Goal: Task Accomplishment & Management: Use online tool/utility

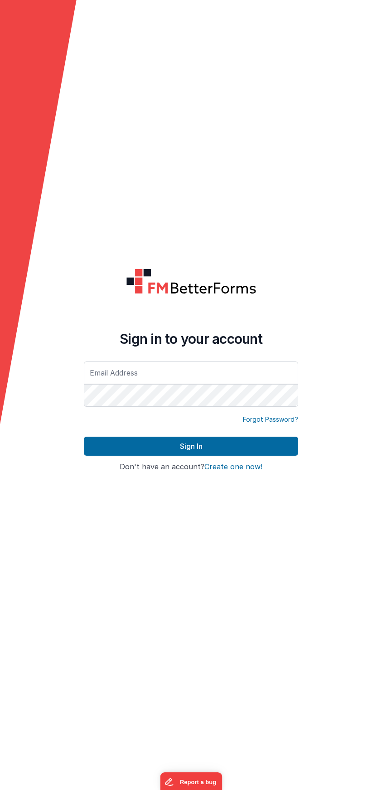
click at [97, 379] on input "text" at bounding box center [191, 373] width 215 height 23
type input "[EMAIL_ADDRESS][DOMAIN_NAME]"
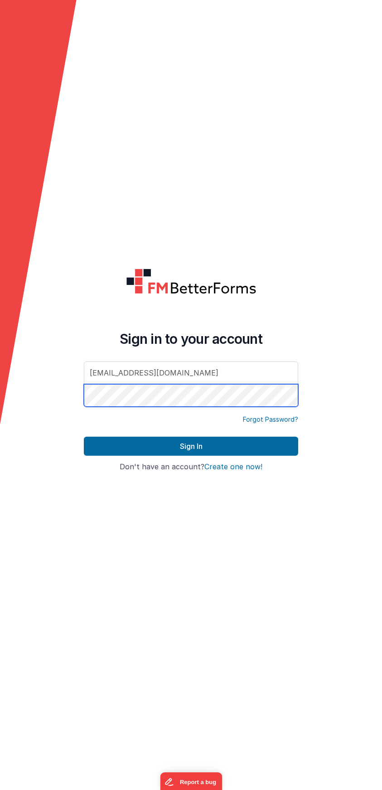
click at [84, 437] on button "Sign In" at bounding box center [191, 446] width 215 height 19
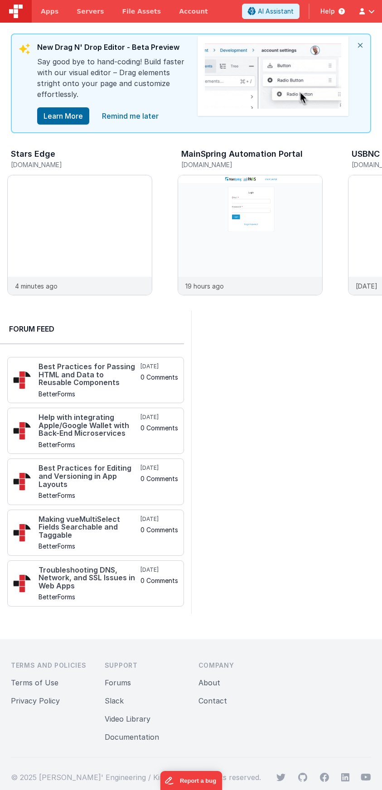
click at [362, 46] on icon "close" at bounding box center [360, 45] width 20 height 22
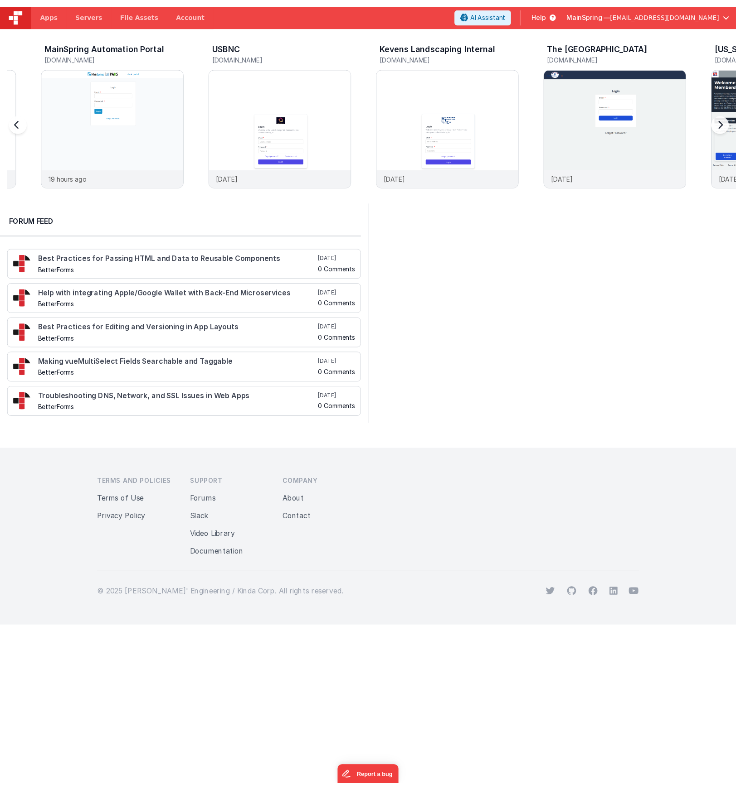
scroll to position [0, 170]
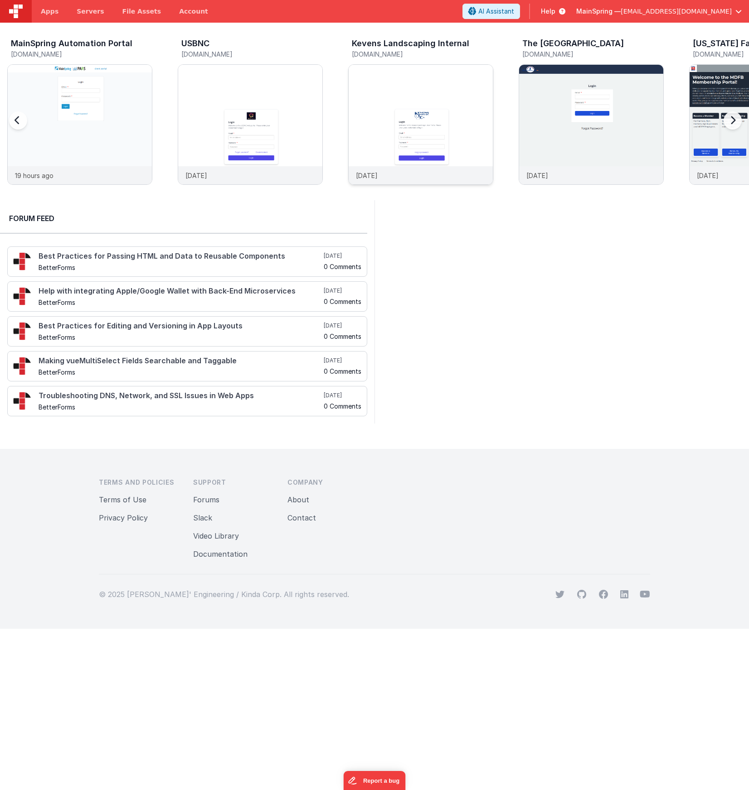
click at [382, 93] on img at bounding box center [421, 137] width 144 height 144
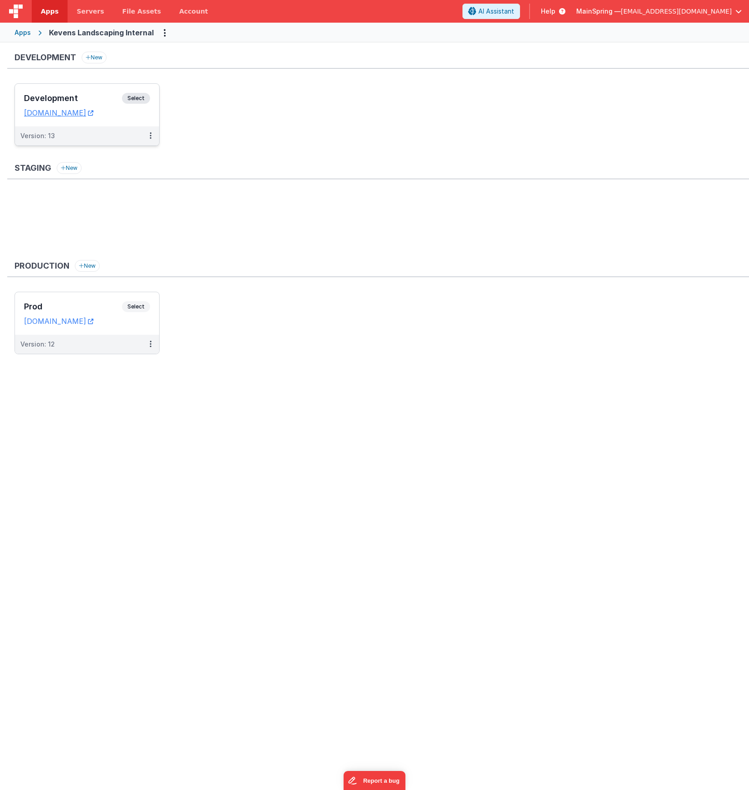
click at [111, 137] on div "Version: 13" at bounding box center [80, 135] width 121 height 9
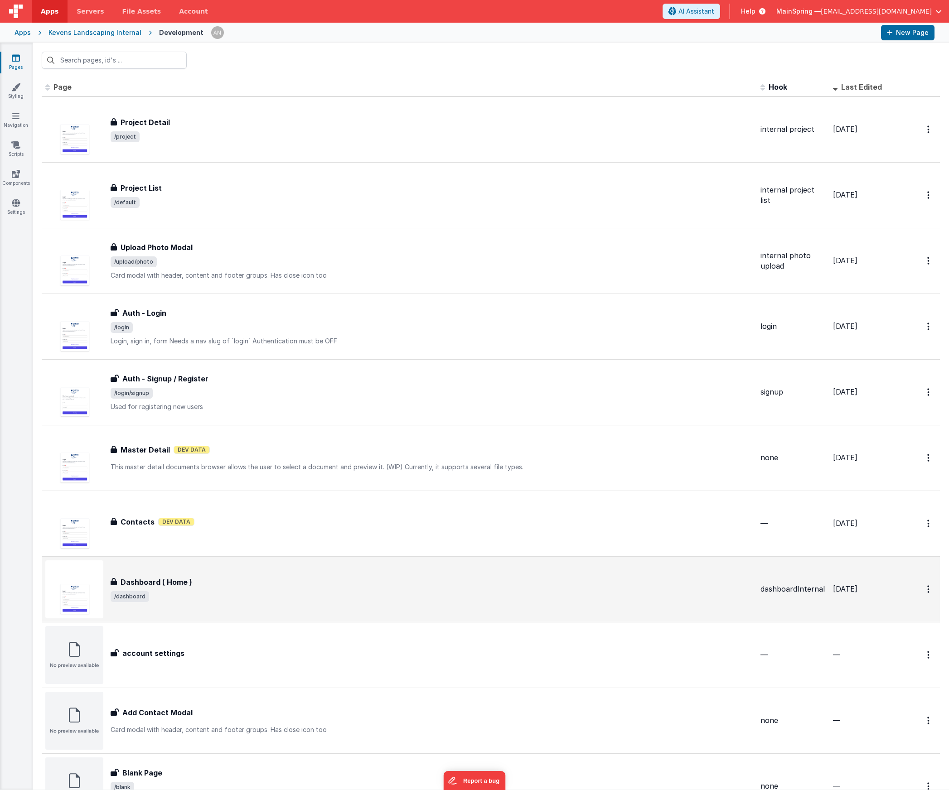
click at [349, 569] on div "Dashboard ( Home ) Dashboard ( Home ) /dashboard" at bounding box center [399, 590] width 708 height 58
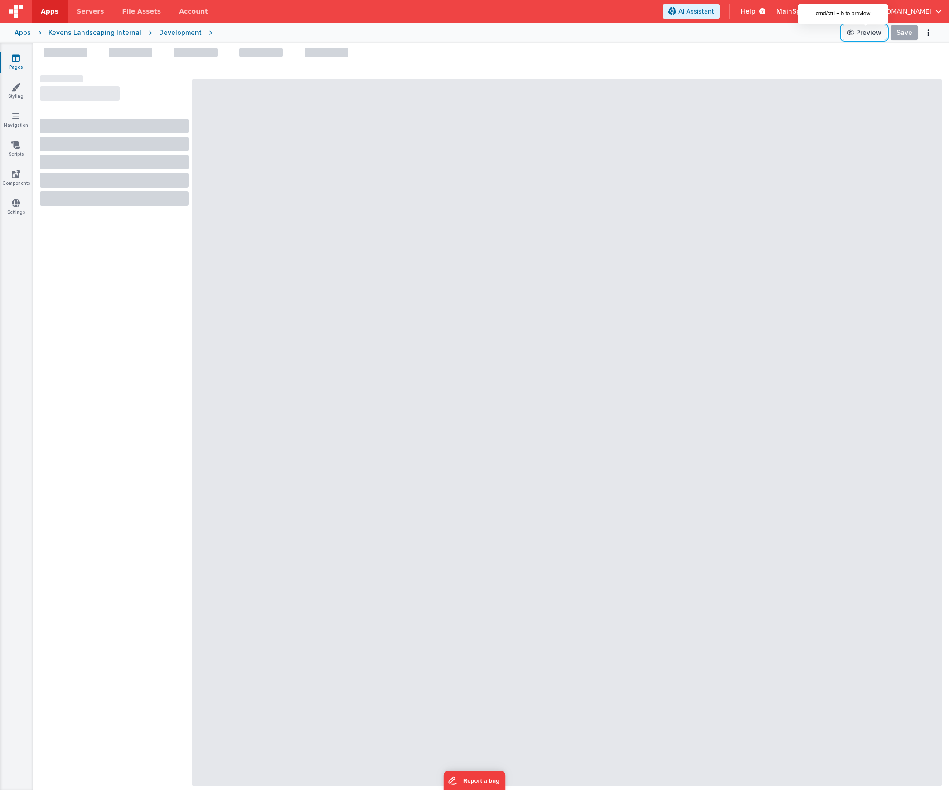
click at [382, 34] on button "Preview" at bounding box center [864, 32] width 45 height 15
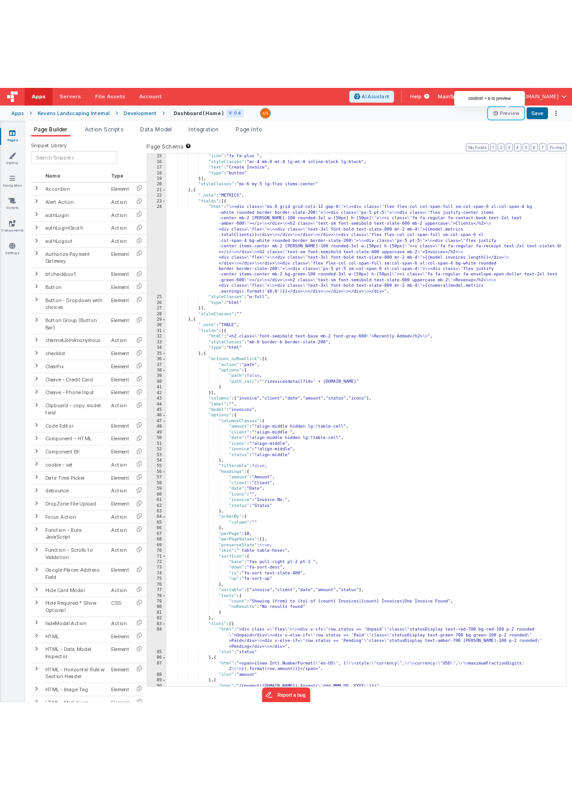
scroll to position [177, 0]
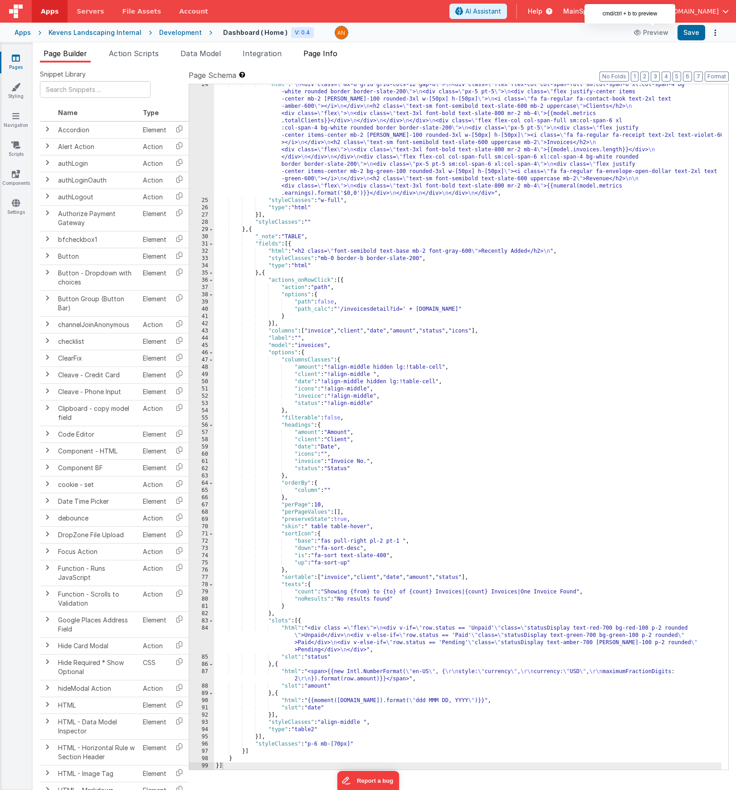
click at [311, 54] on span "Page Info" at bounding box center [320, 53] width 34 height 9
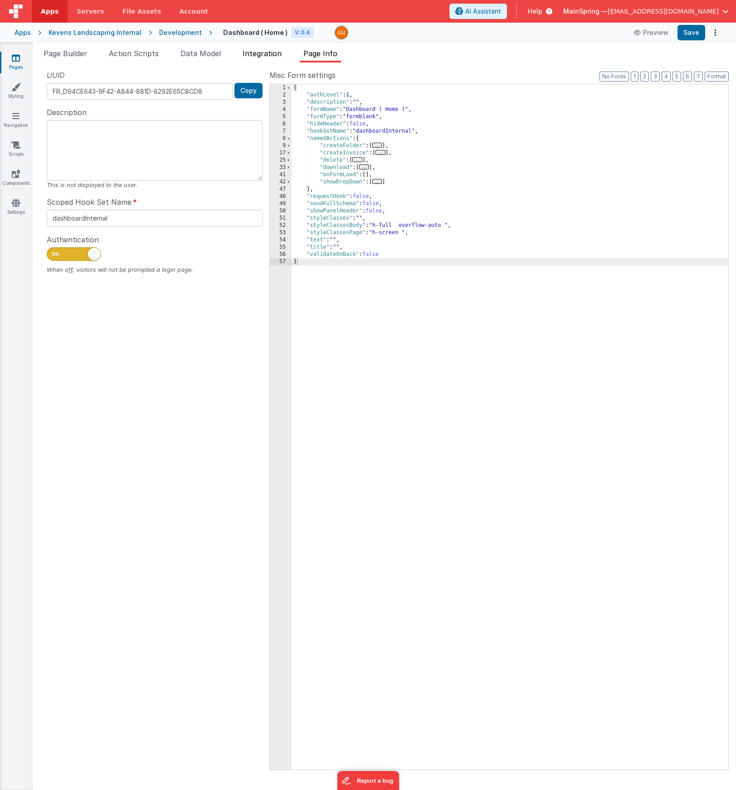
click at [260, 58] on li "Integration" at bounding box center [262, 55] width 46 height 15
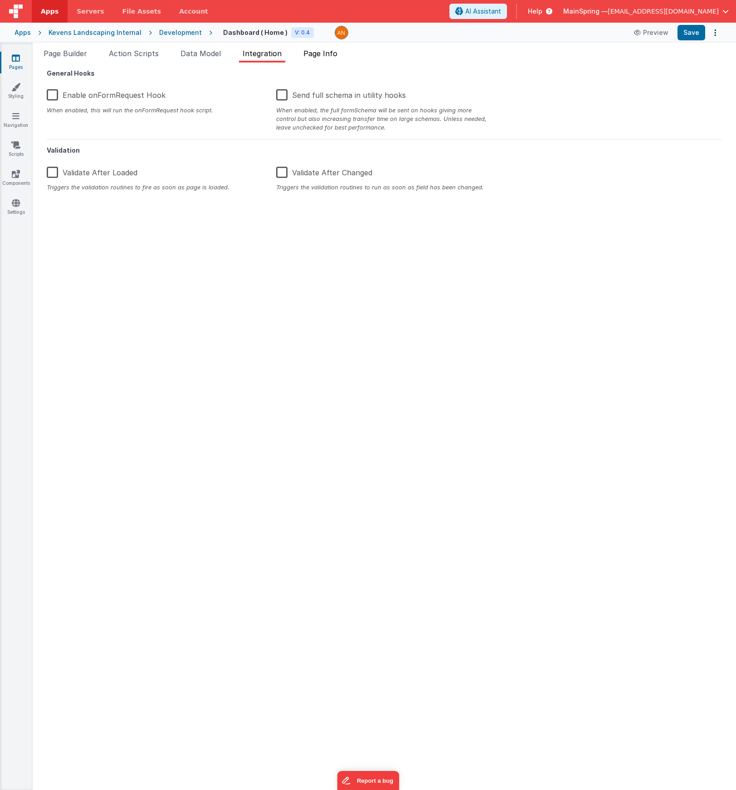
click at [341, 53] on li "Page Info" at bounding box center [320, 55] width 41 height 15
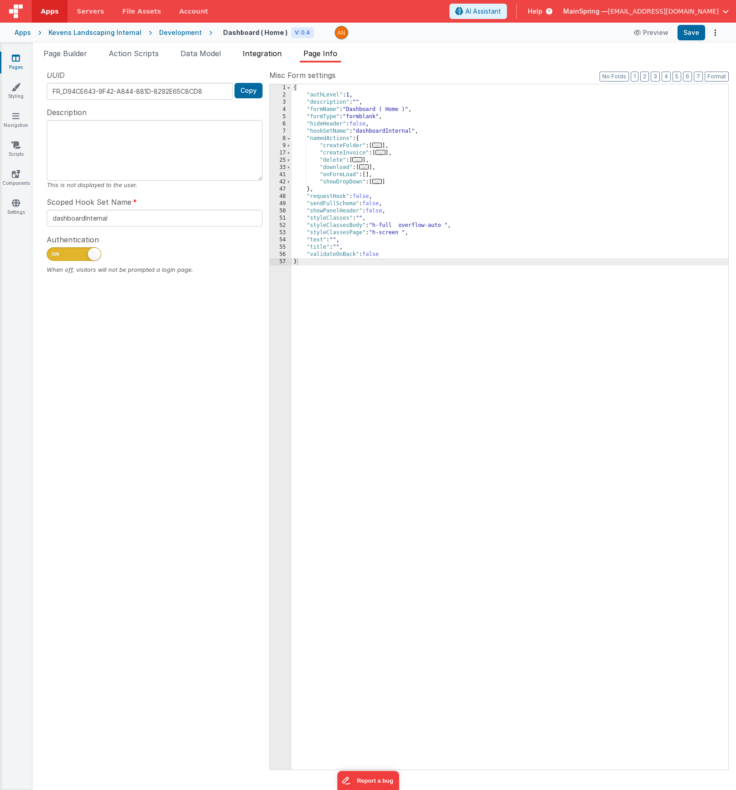
click at [254, 48] on li "Integration" at bounding box center [262, 55] width 46 height 15
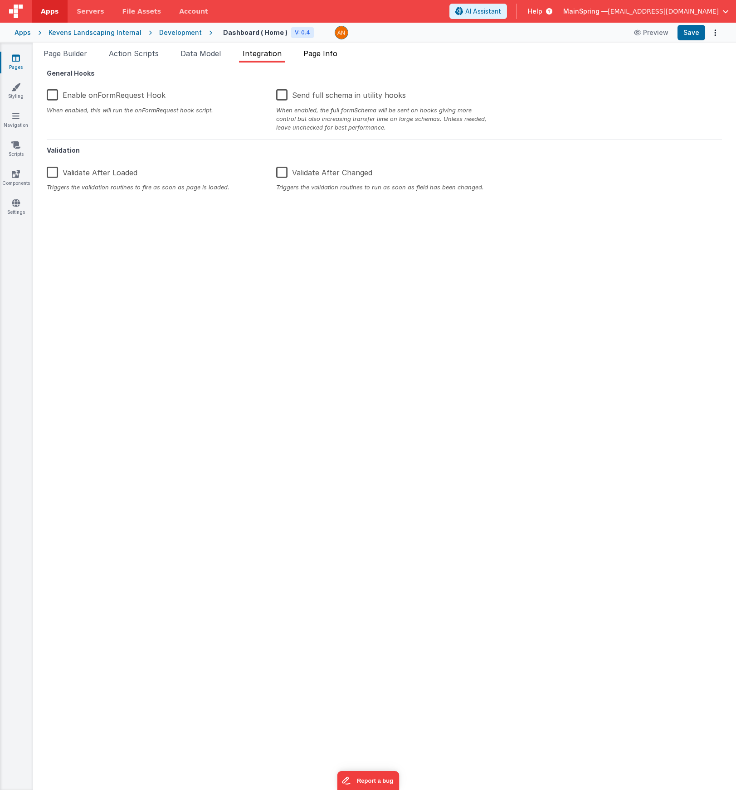
click at [321, 53] on span "Page Info" at bounding box center [320, 53] width 34 height 9
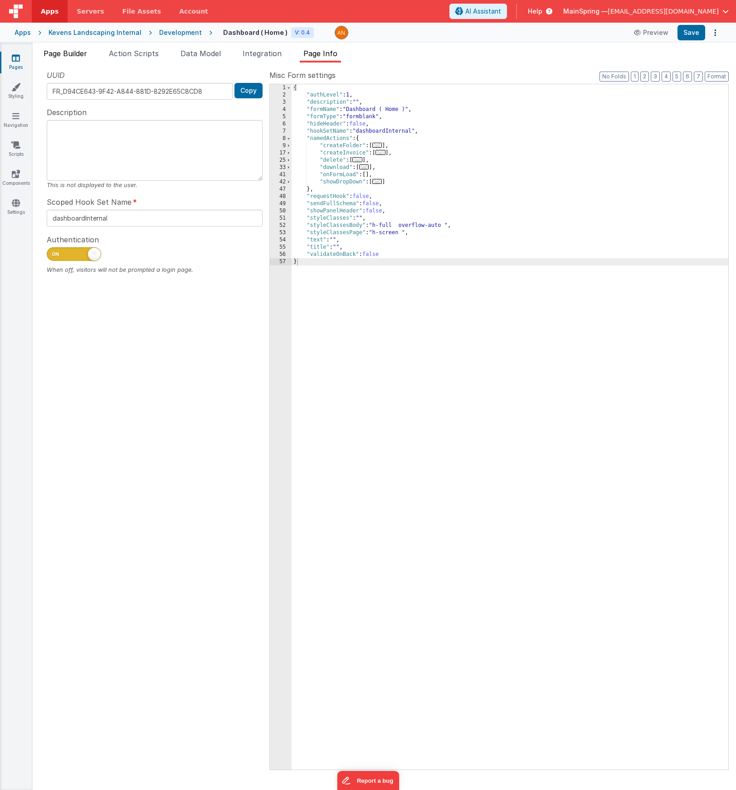
click at [89, 60] on li "Page Builder" at bounding box center [65, 55] width 51 height 15
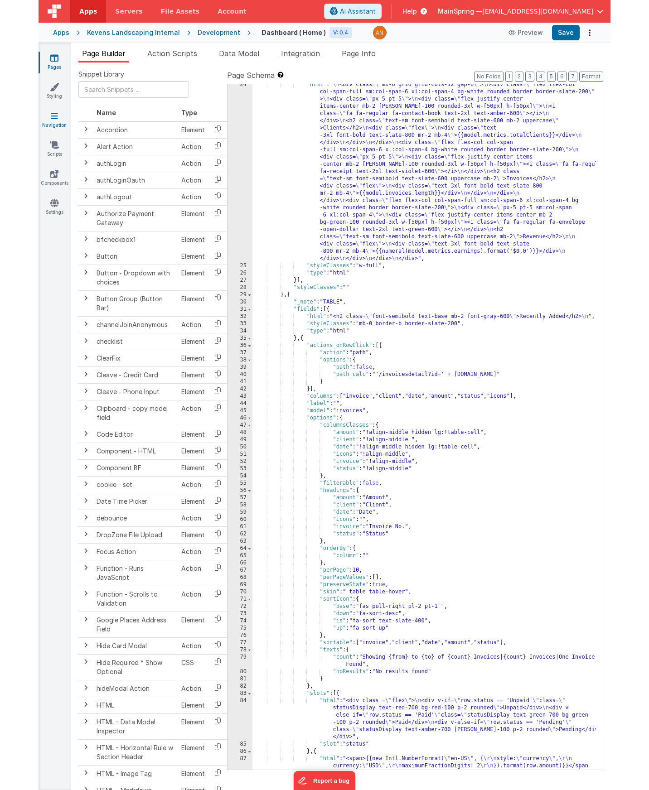
scroll to position [184, 0]
